Goal: Information Seeking & Learning: Learn about a topic

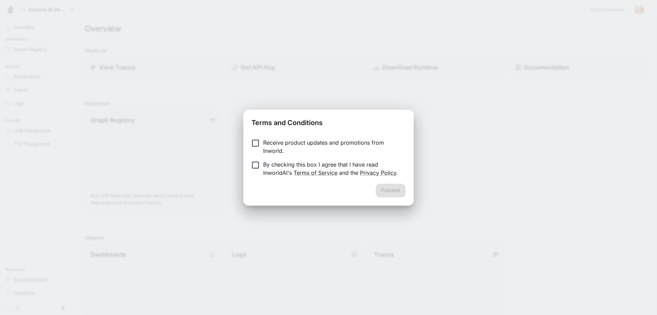
click at [275, 149] on p "Receive product updates and promotions from Inworld." at bounding box center [331, 146] width 137 height 16
click at [278, 164] on p "By checking this box I agree that I have read InworldAI's Terms of Service and …" at bounding box center [331, 168] width 137 height 16
click at [390, 189] on button "Proceed" at bounding box center [391, 191] width 30 height 14
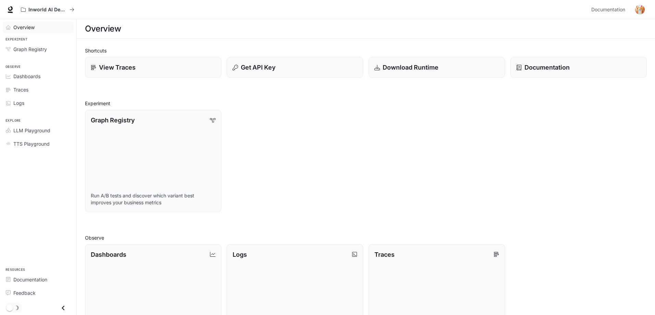
click at [17, 25] on span "Overview" at bounding box center [23, 27] width 21 height 7
click at [98, 66] on div "View Traces" at bounding box center [153, 67] width 125 height 9
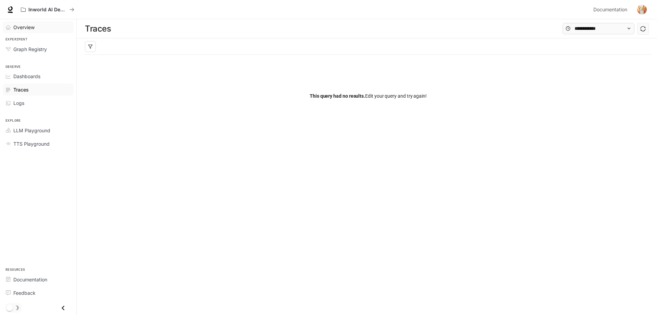
click at [28, 30] on span "Overview" at bounding box center [23, 27] width 21 height 7
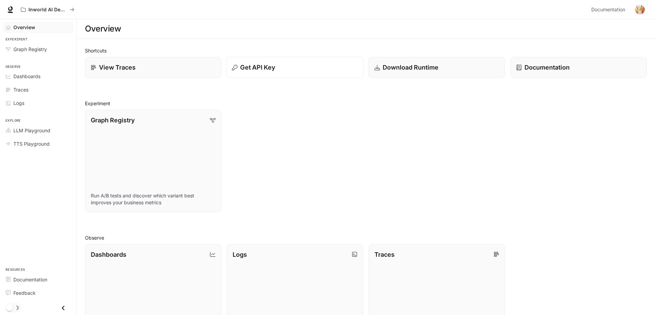
click at [282, 66] on div "Get API Key" at bounding box center [295, 67] width 126 height 9
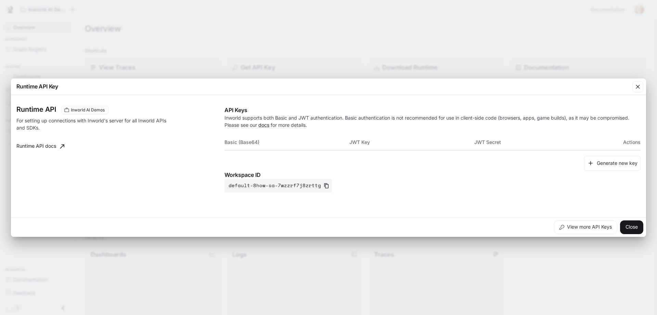
click at [517, 270] on div "Runtime API Key Runtime API Inworld AI Demos For setting up connections with In…" at bounding box center [328, 157] width 657 height 315
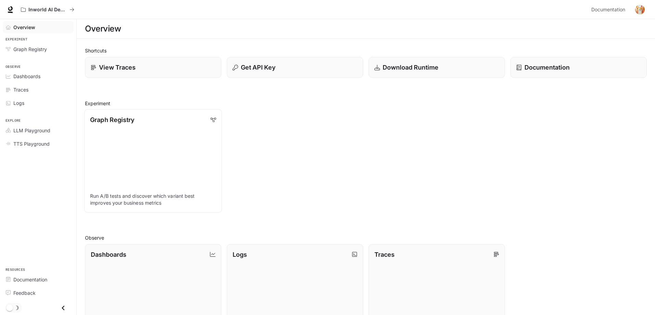
click at [151, 151] on link "Graph Registry Run A/B tests and discover which variant best improves your busi…" at bounding box center [153, 160] width 138 height 103
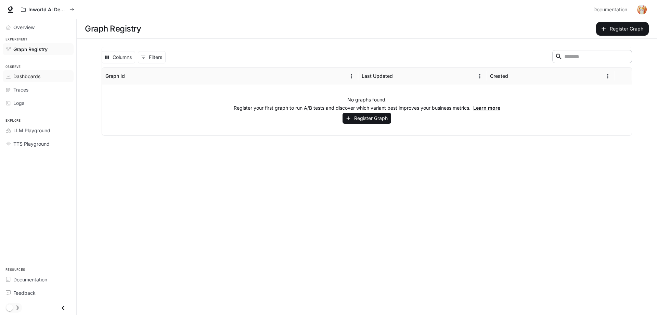
click at [43, 72] on link "Dashboards" at bounding box center [38, 76] width 71 height 12
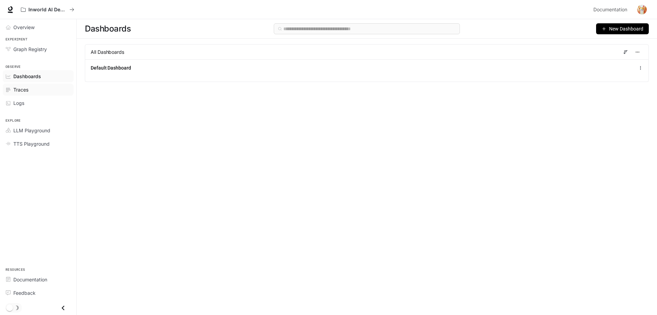
click at [51, 90] on div "Traces" at bounding box center [41, 89] width 57 height 7
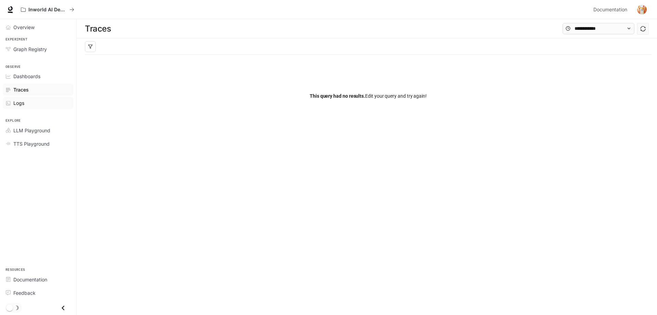
click at [39, 101] on div "Logs" at bounding box center [41, 102] width 57 height 7
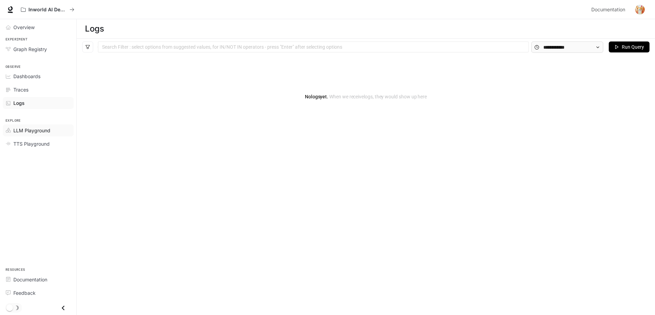
click at [49, 125] on link "LLM Playground" at bounding box center [38, 130] width 71 height 12
